Goal: Information Seeking & Learning: Learn about a topic

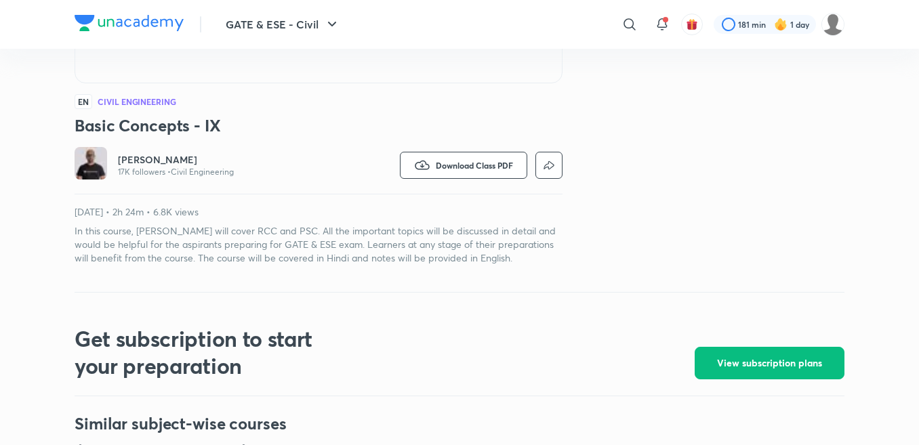
scroll to position [339, 0]
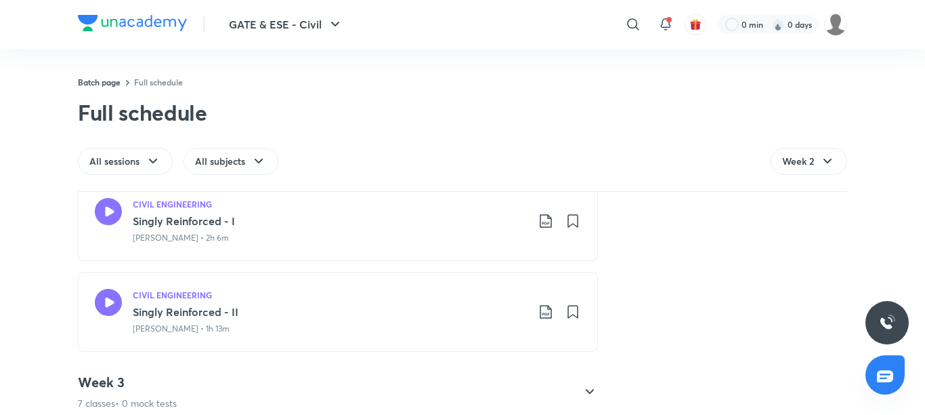
scroll to position [677, 0]
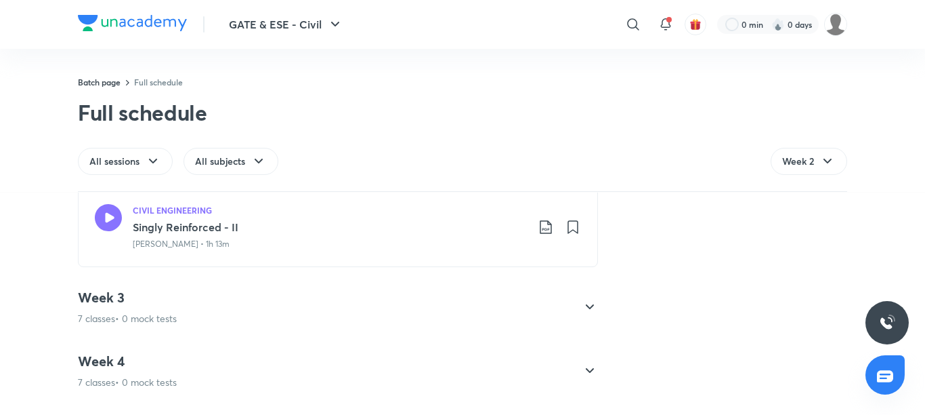
click at [588, 303] on icon at bounding box center [590, 307] width 16 height 16
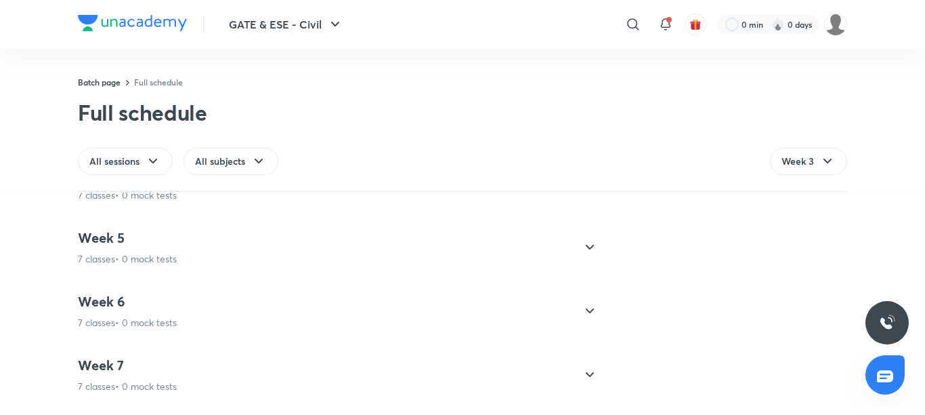
scroll to position [866, 0]
click at [354, 249] on div "Week 5 7 classes • 0 mock tests" at bounding box center [326, 245] width 496 height 37
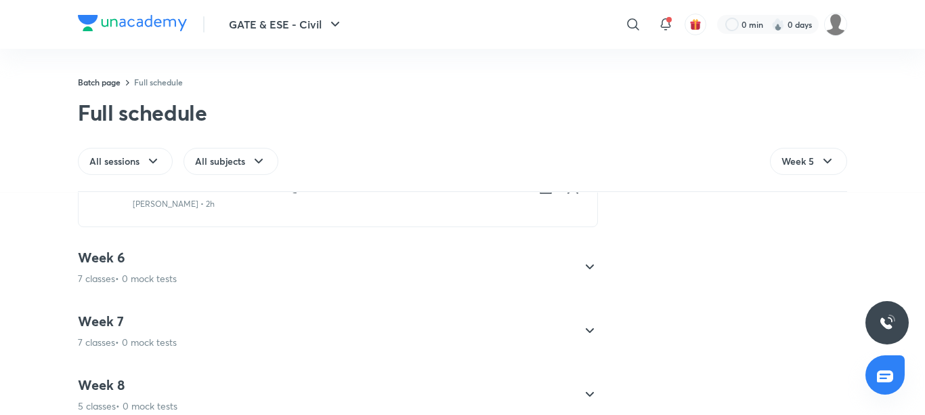
scroll to position [934, 0]
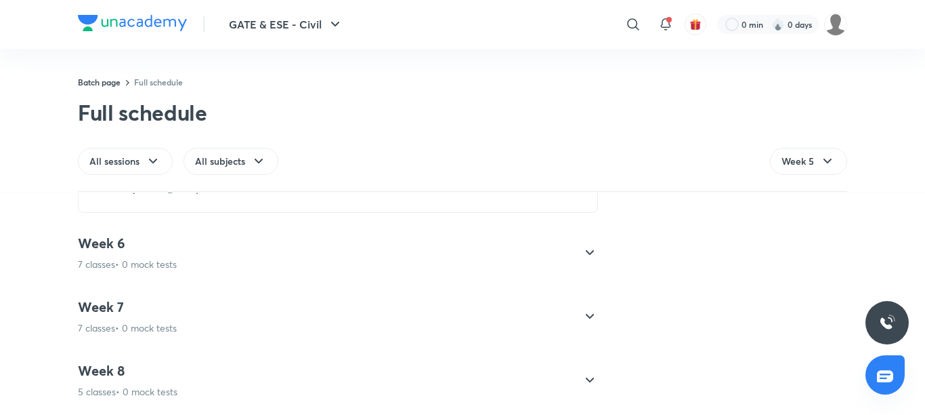
click at [152, 298] on h4 "Week 7" at bounding box center [127, 307] width 99 height 18
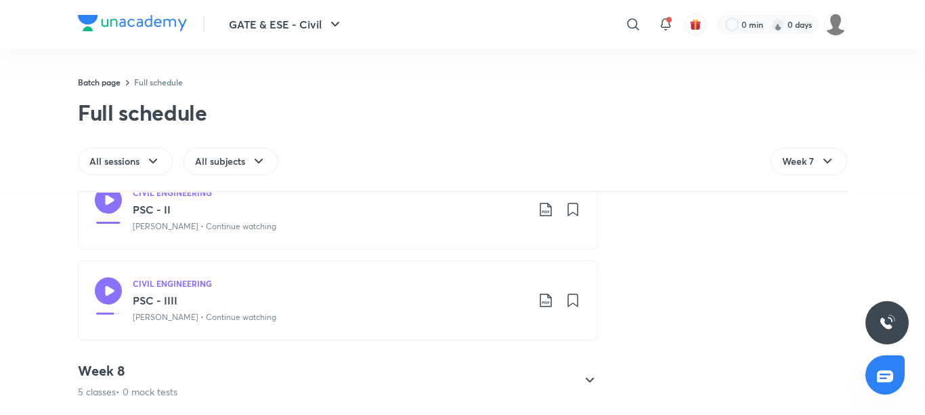
scroll to position [950, 0]
click at [173, 367] on h4 "Week 8" at bounding box center [128, 371] width 100 height 18
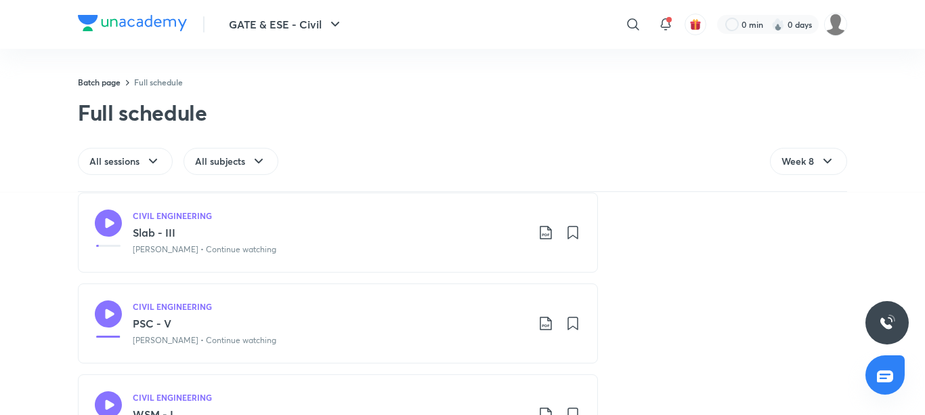
scroll to position [549, 0]
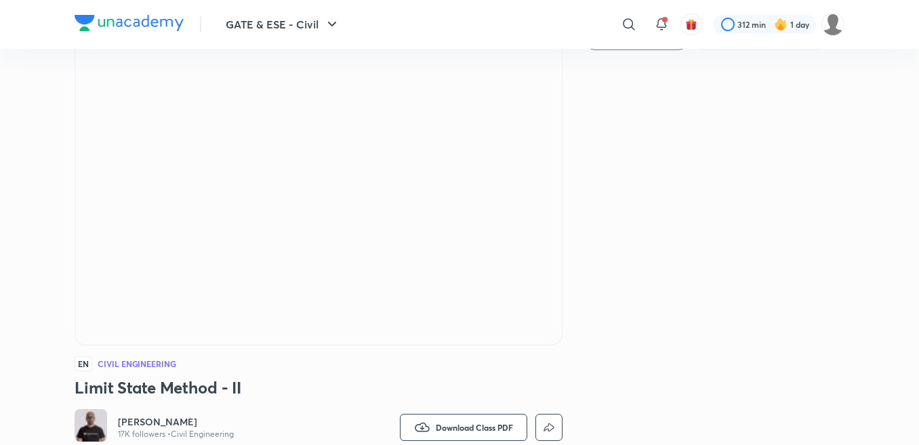
scroll to position [203, 0]
